Goal: Check status

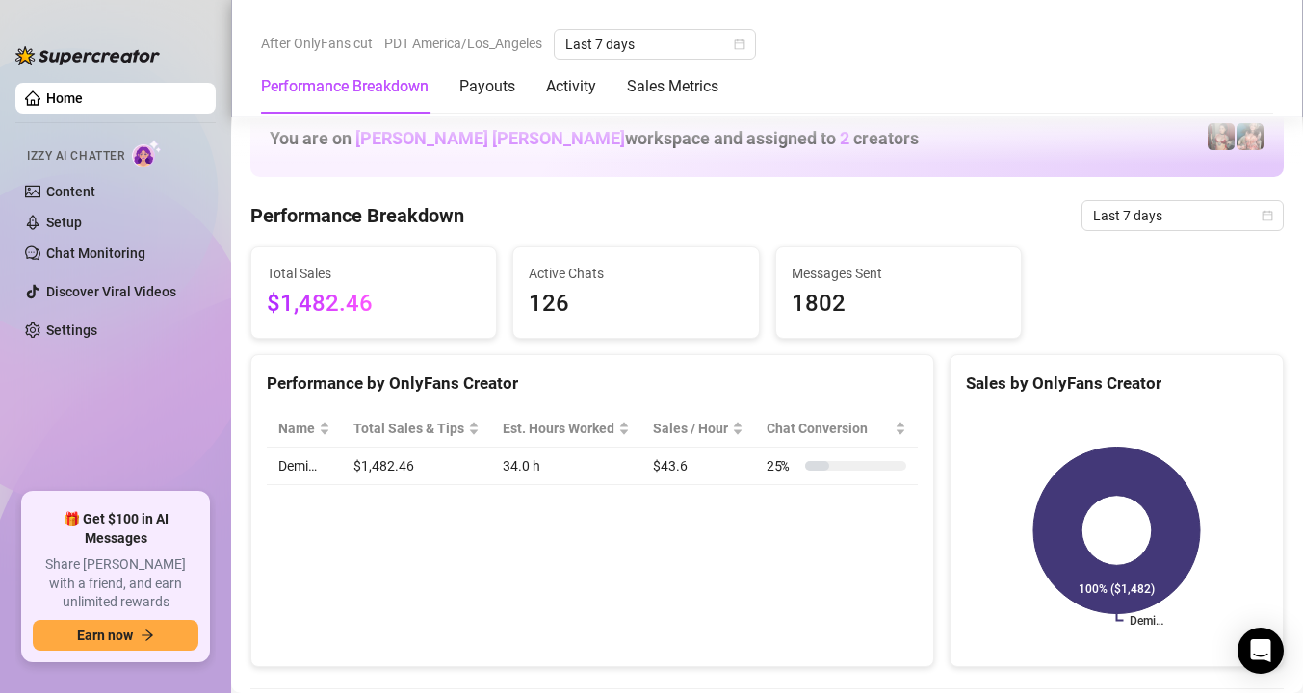
scroll to position [1734, 0]
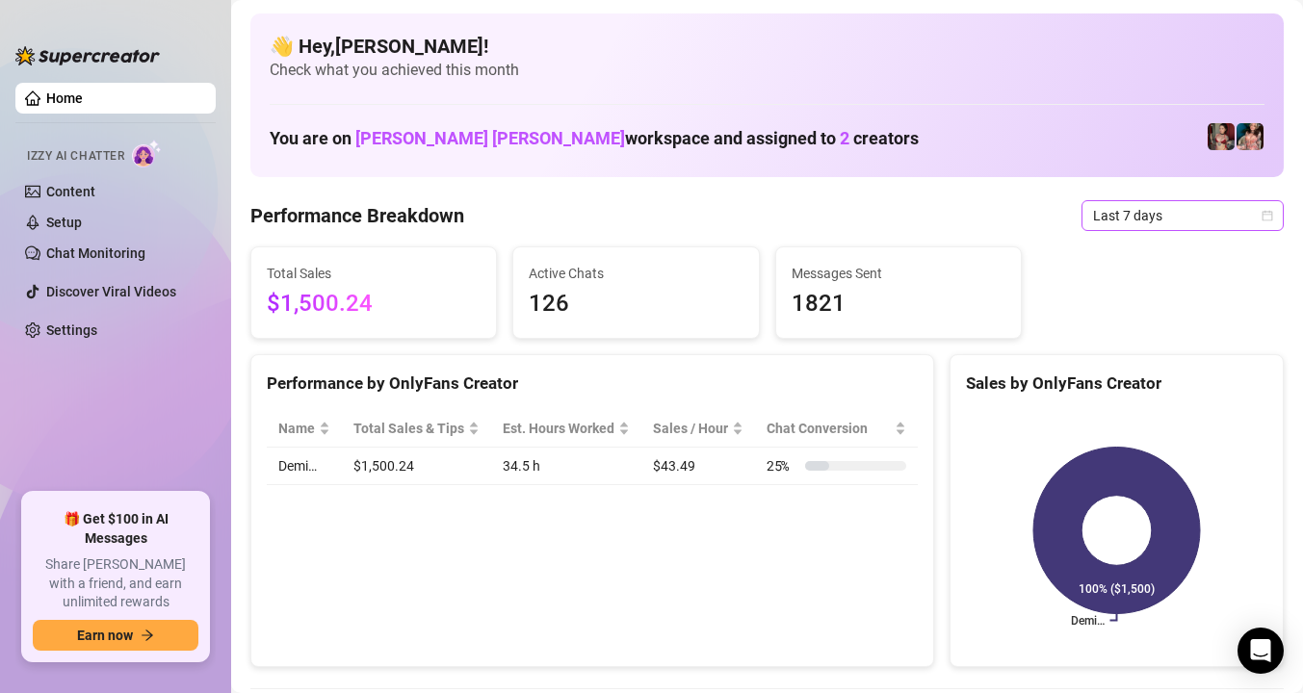
click at [1160, 209] on span "Last 7 days" at bounding box center [1182, 215] width 179 height 29
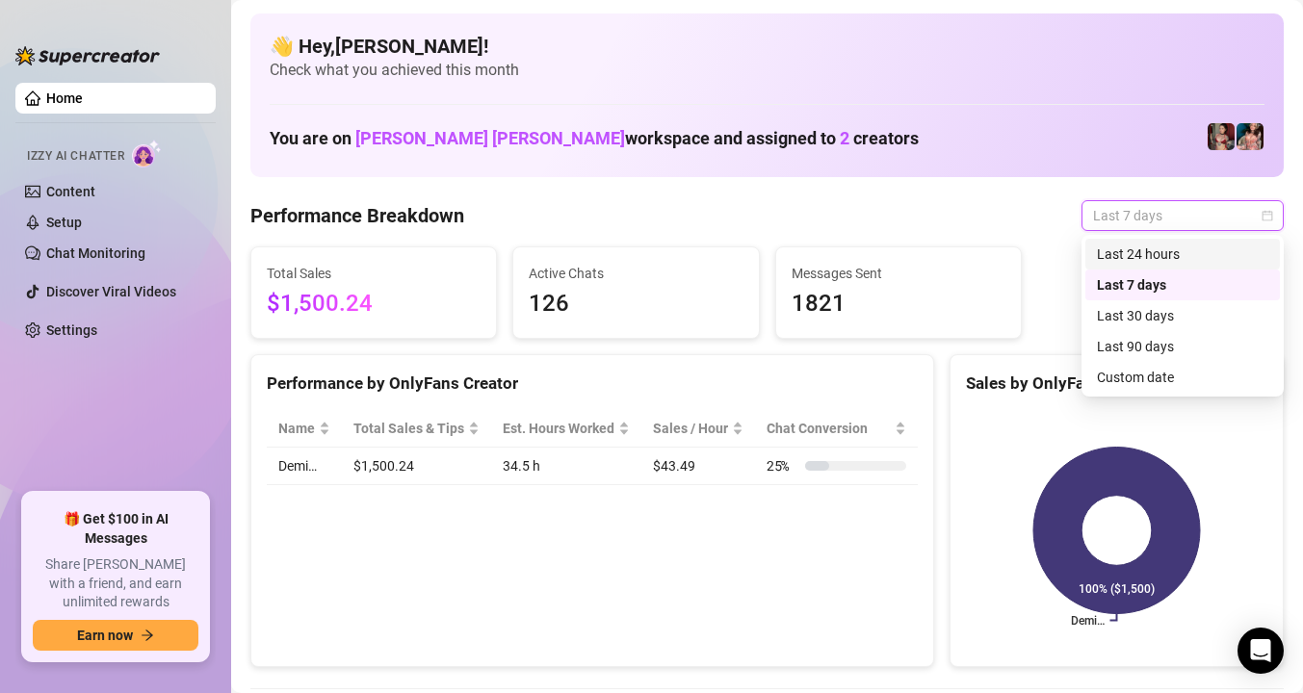
click at [1143, 258] on div "Last 24 hours" at bounding box center [1182, 254] width 171 height 21
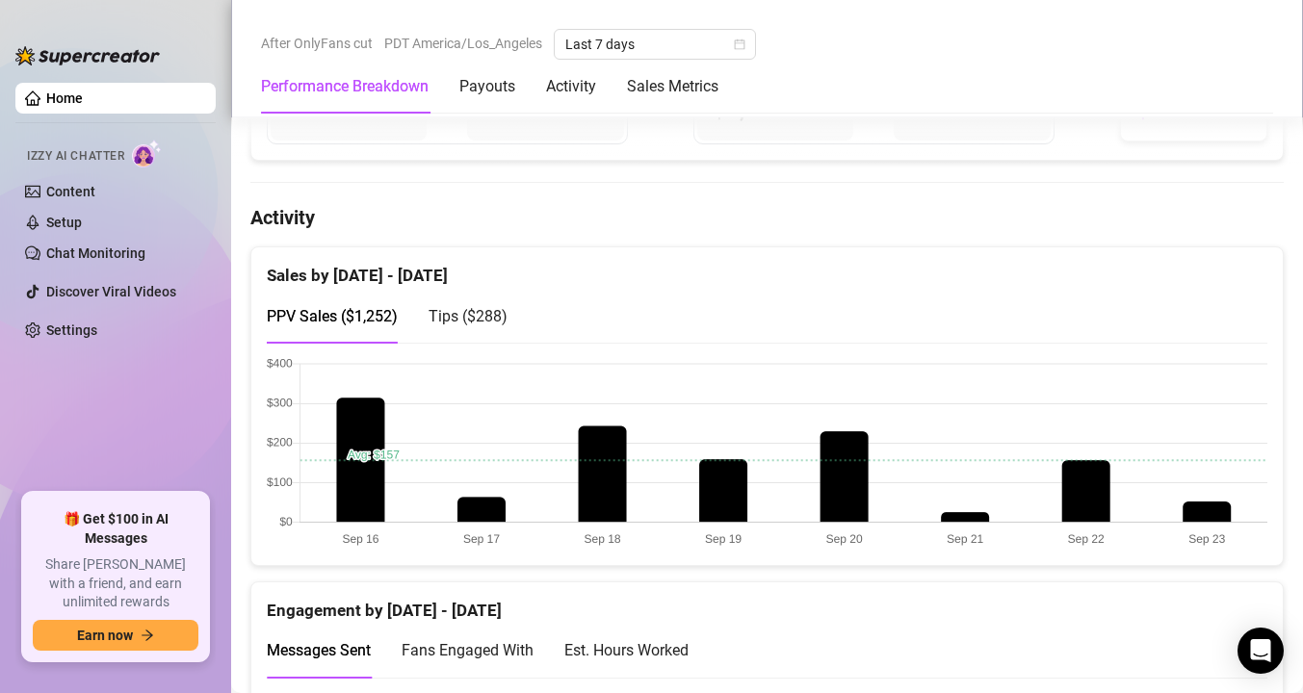
scroll to position [897, 0]
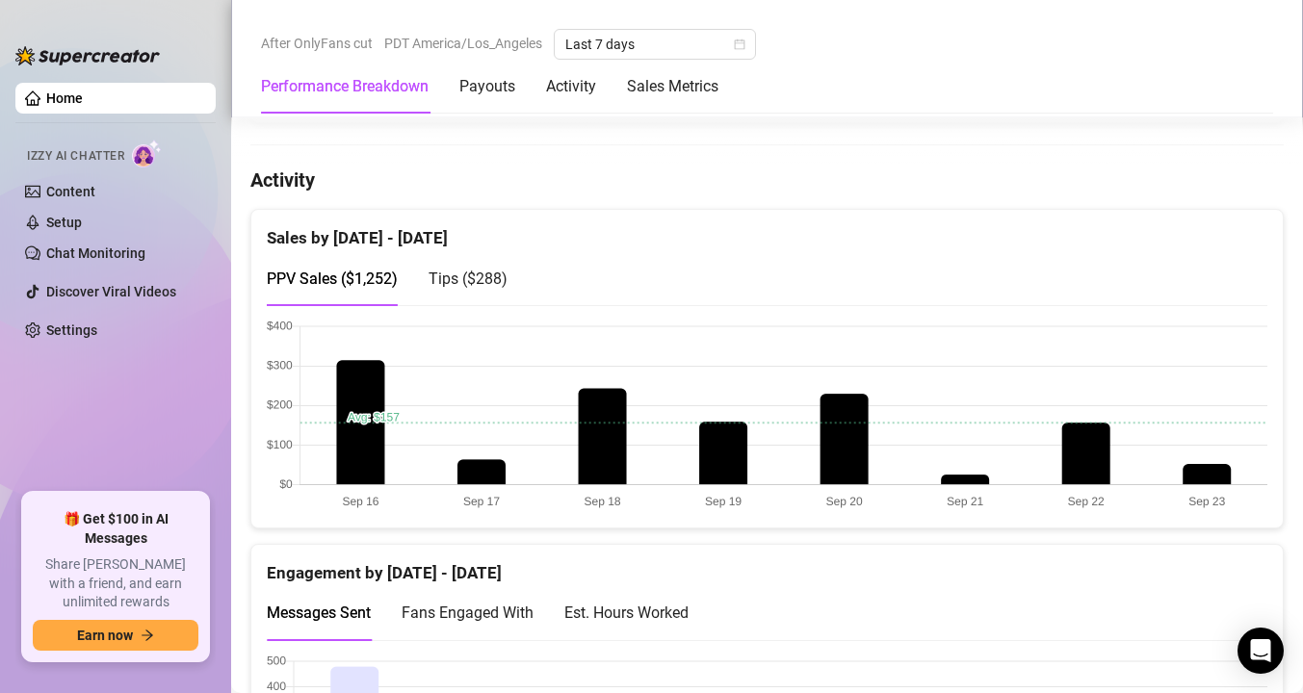
click at [474, 293] on div "Tips ( $288 )" at bounding box center [467, 278] width 79 height 55
click at [358, 289] on div "PPV Sales ( $1,252 )" at bounding box center [332, 279] width 131 height 24
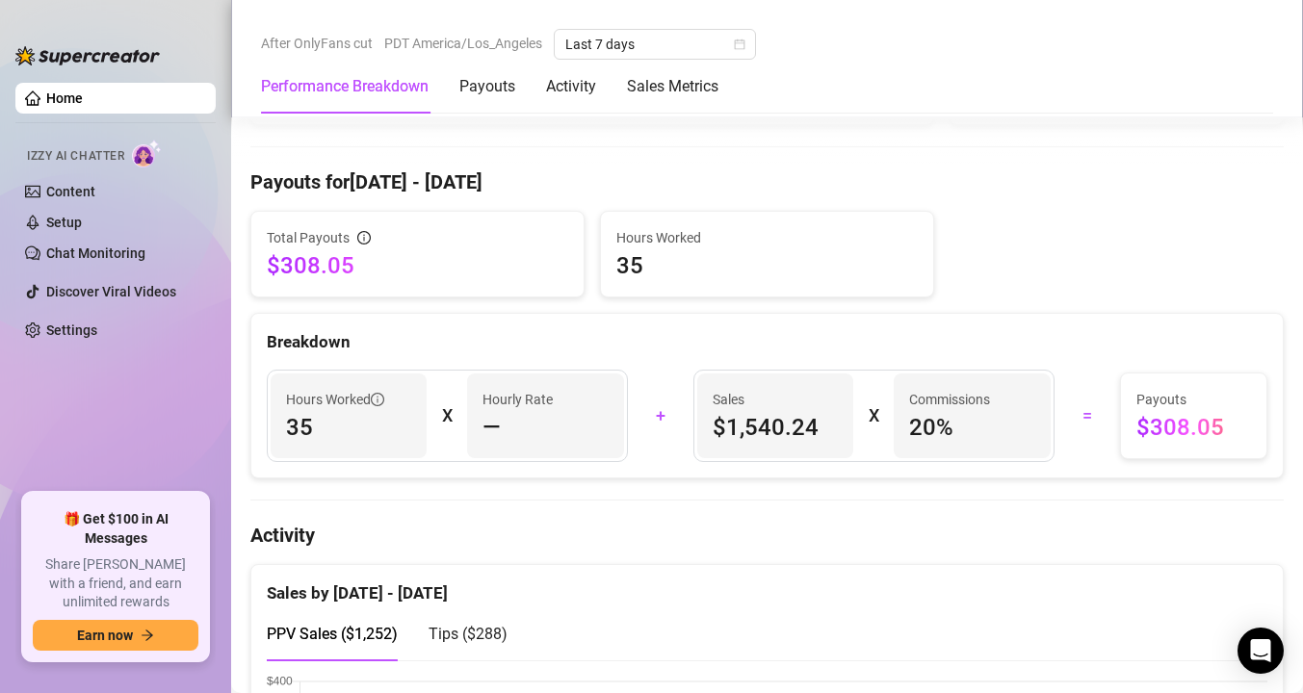
scroll to position [391, 0]
